Goal: Browse casually: Explore the website without a specific task or goal

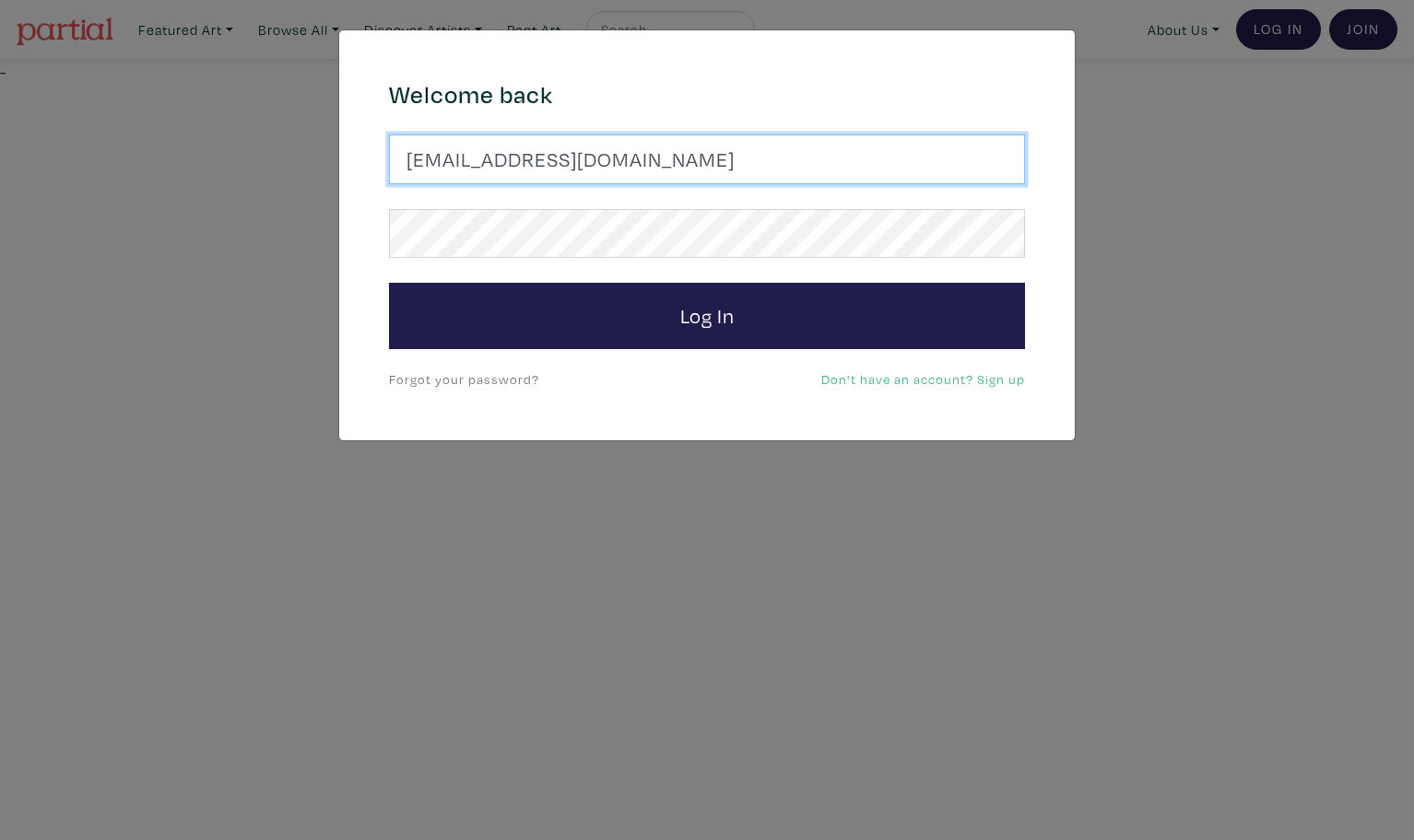
type input "latourt@dianaartist.ca"
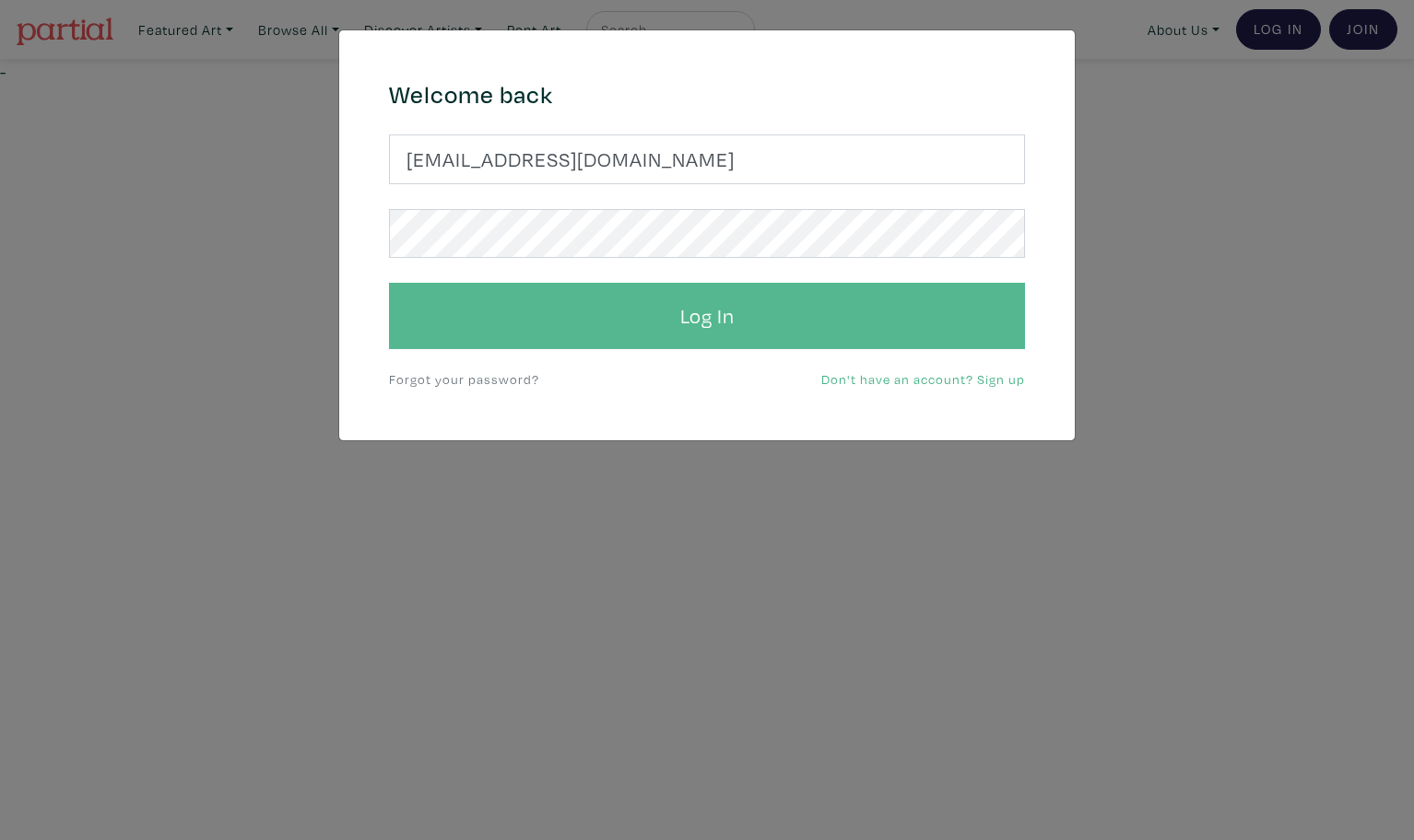
click at [700, 317] on button "Log In" at bounding box center [707, 316] width 636 height 66
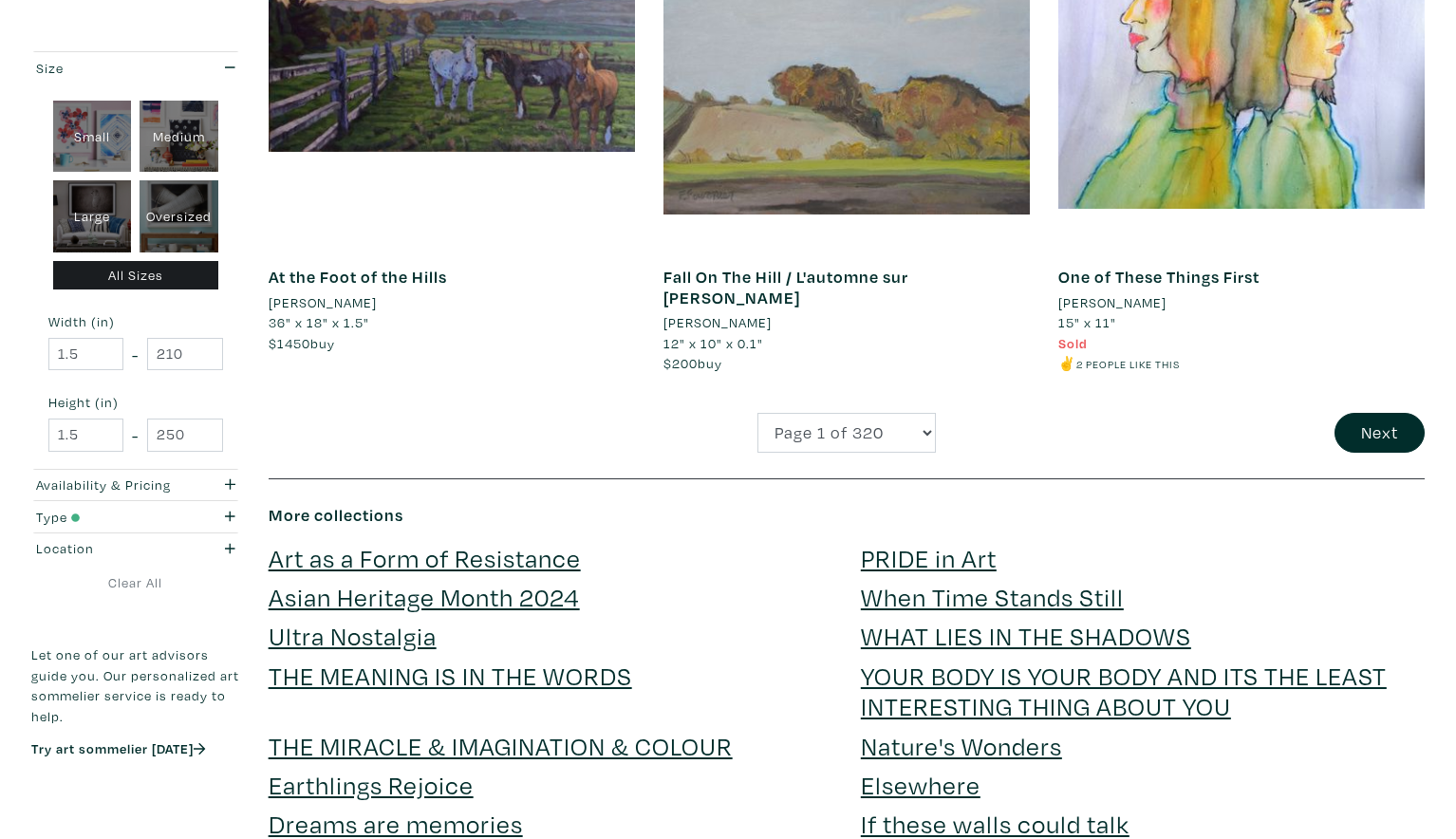
scroll to position [4174, 0]
click at [1395, 412] on button "Next" at bounding box center [1379, 433] width 90 height 41
